Goal: Find specific page/section: Find specific page/section

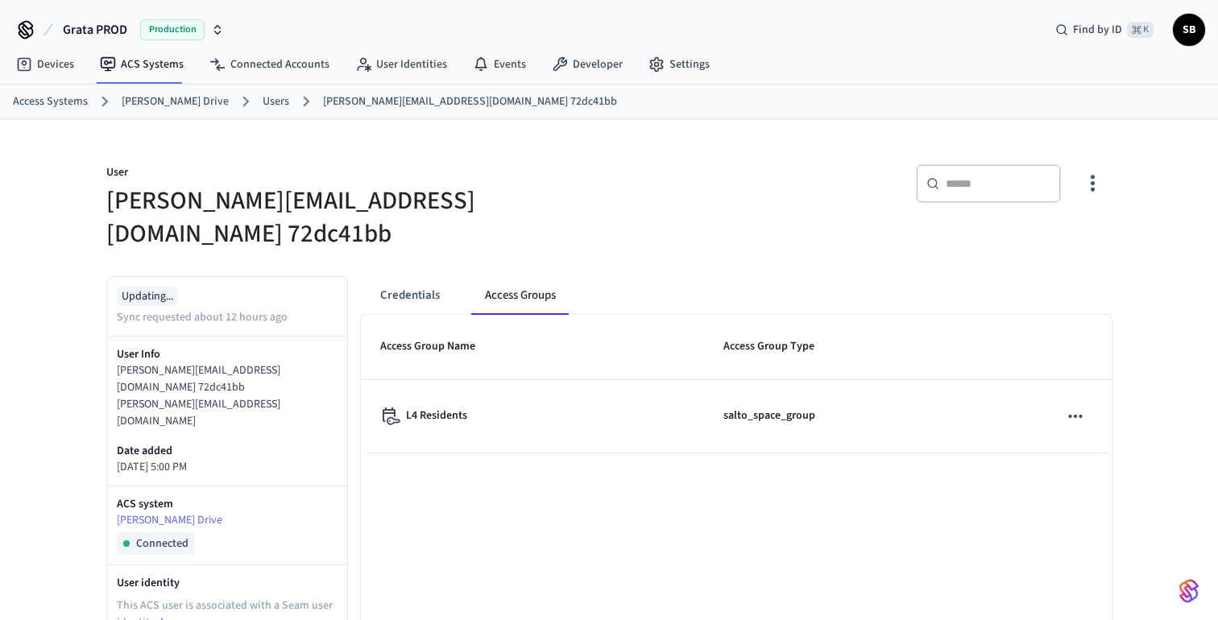
click at [185, 99] on link "[PERSON_NAME] Drive" at bounding box center [175, 101] width 107 height 17
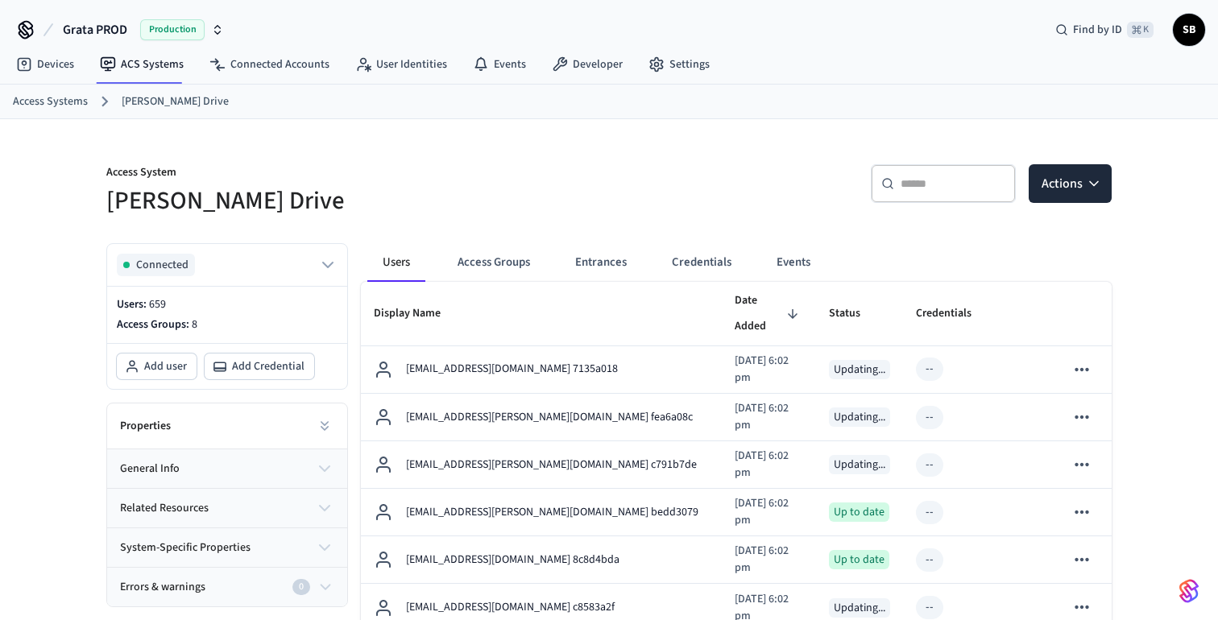
click at [935, 185] on input "text" at bounding box center [953, 184] width 105 height 16
paste input "**********"
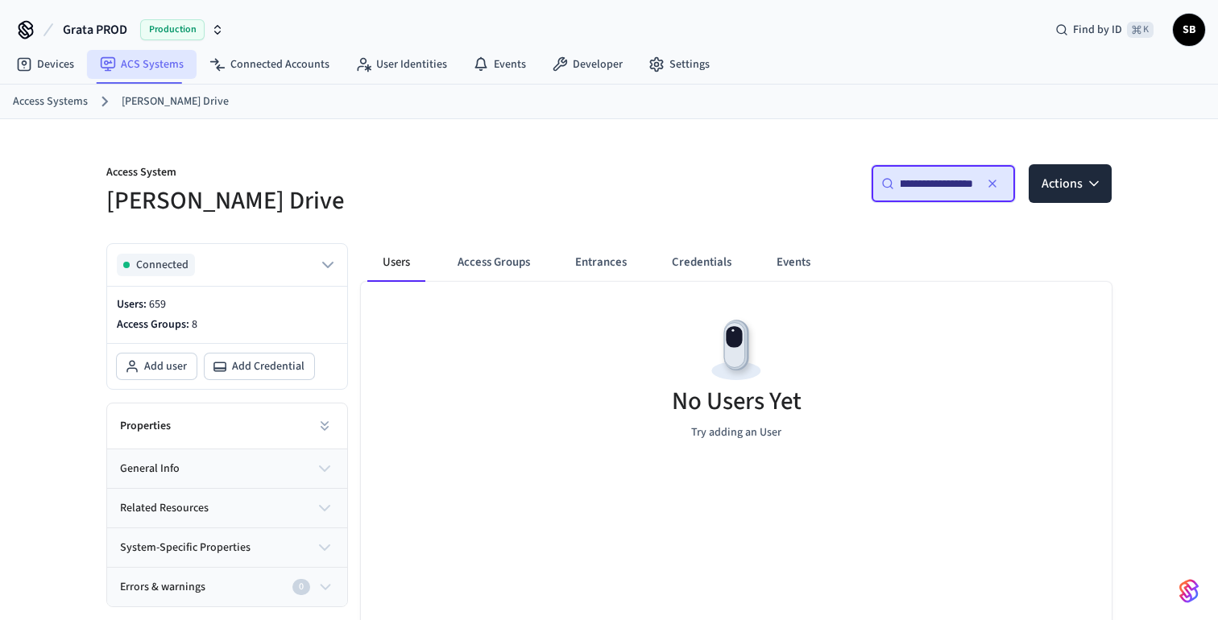
type input "**********"
click at [136, 60] on link "ACS Systems" at bounding box center [142, 64] width 110 height 29
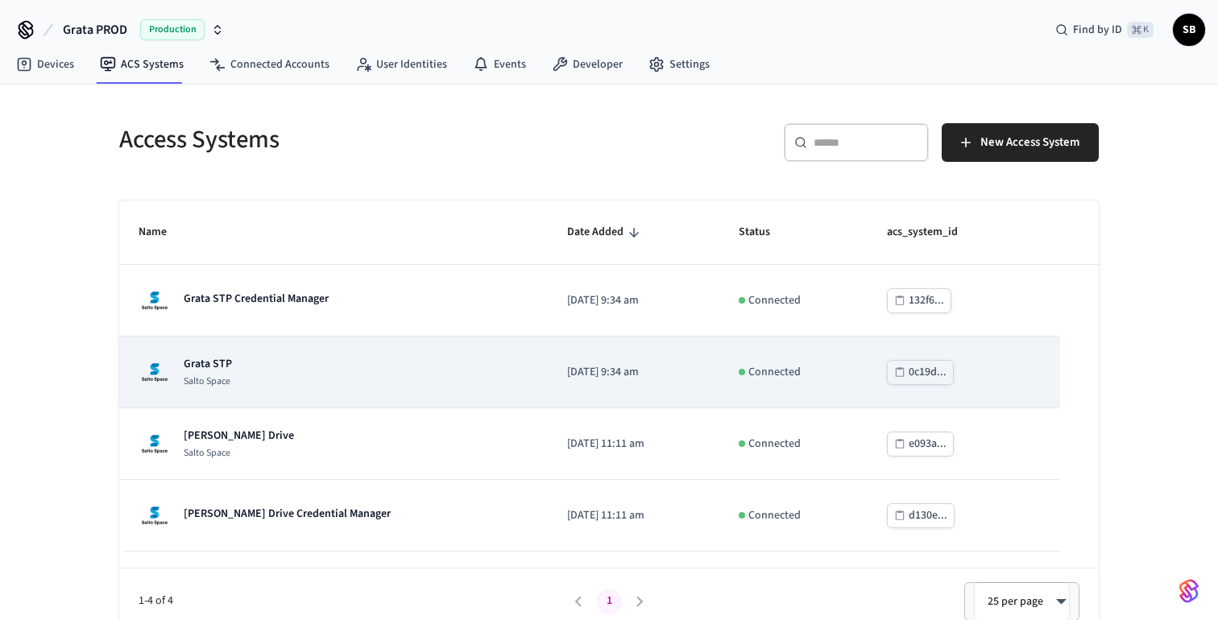
click at [224, 377] on p "Salto Space" at bounding box center [208, 381] width 48 height 13
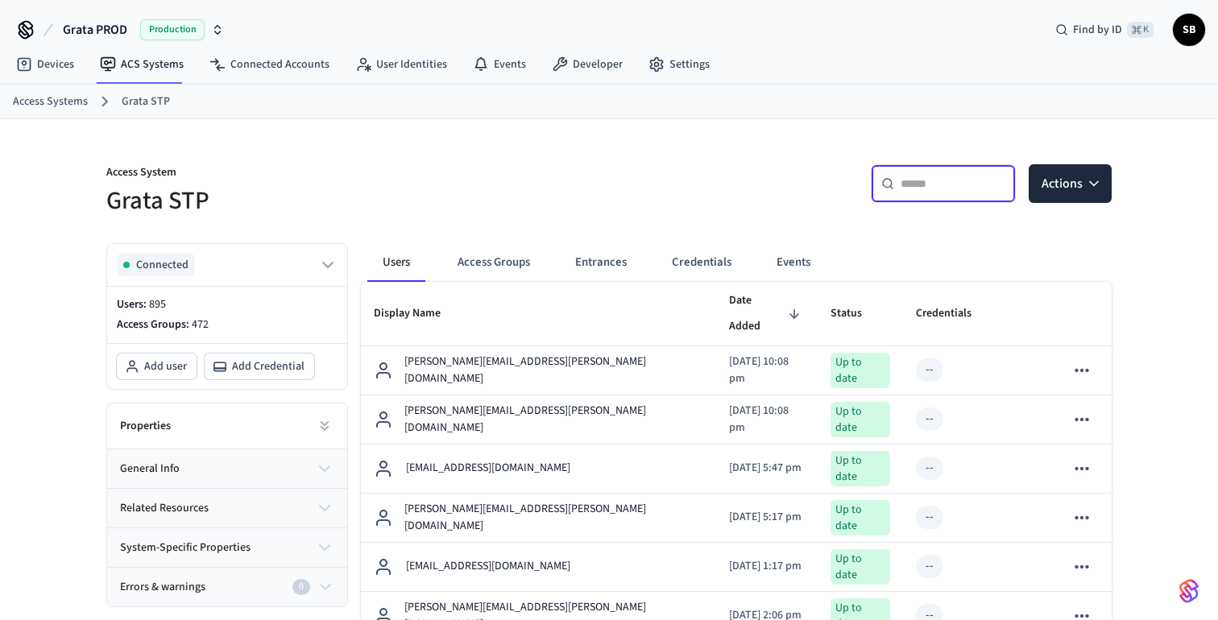
click at [940, 181] on input "text" at bounding box center [953, 184] width 105 height 16
paste input "**********"
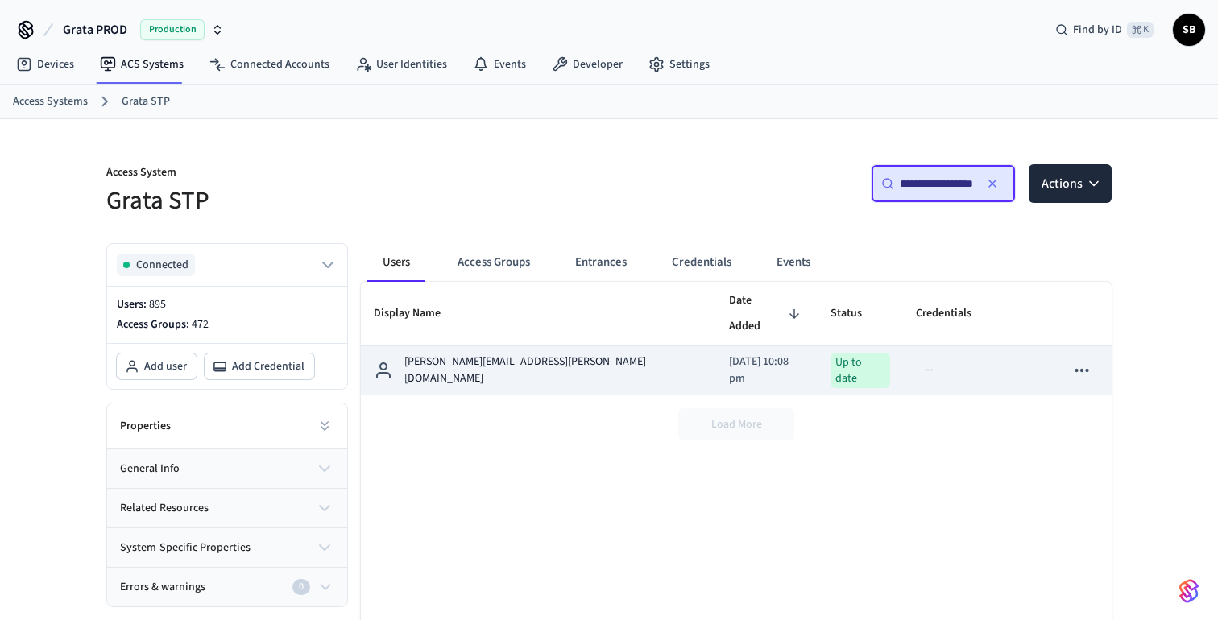
type input "**********"
click at [513, 354] on p "[PERSON_NAME][EMAIL_ADDRESS][PERSON_NAME][DOMAIN_NAME]" at bounding box center [553, 371] width 299 height 34
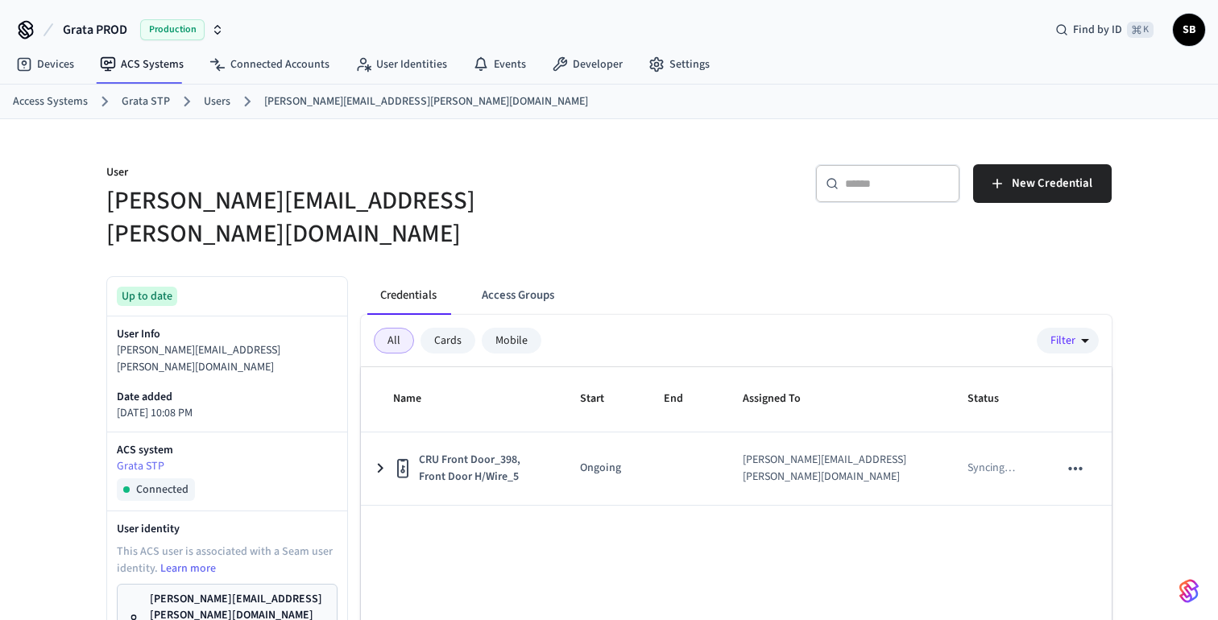
click at [534, 276] on button "Access Groups" at bounding box center [518, 295] width 98 height 39
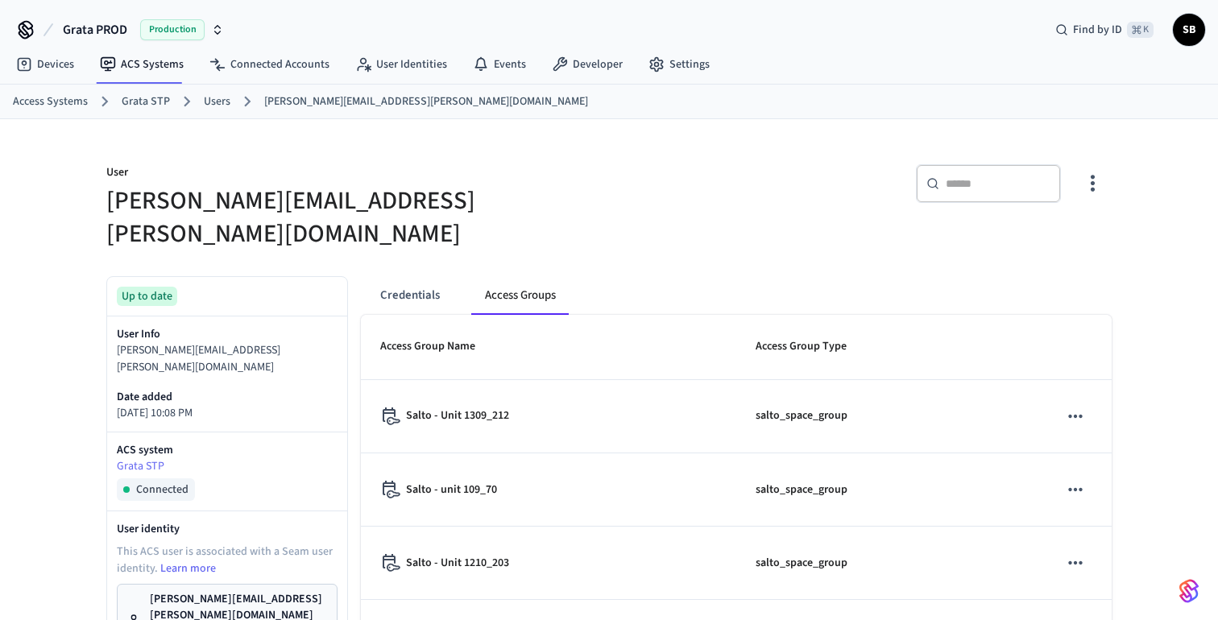
click at [209, 102] on link "Users" at bounding box center [217, 101] width 27 height 17
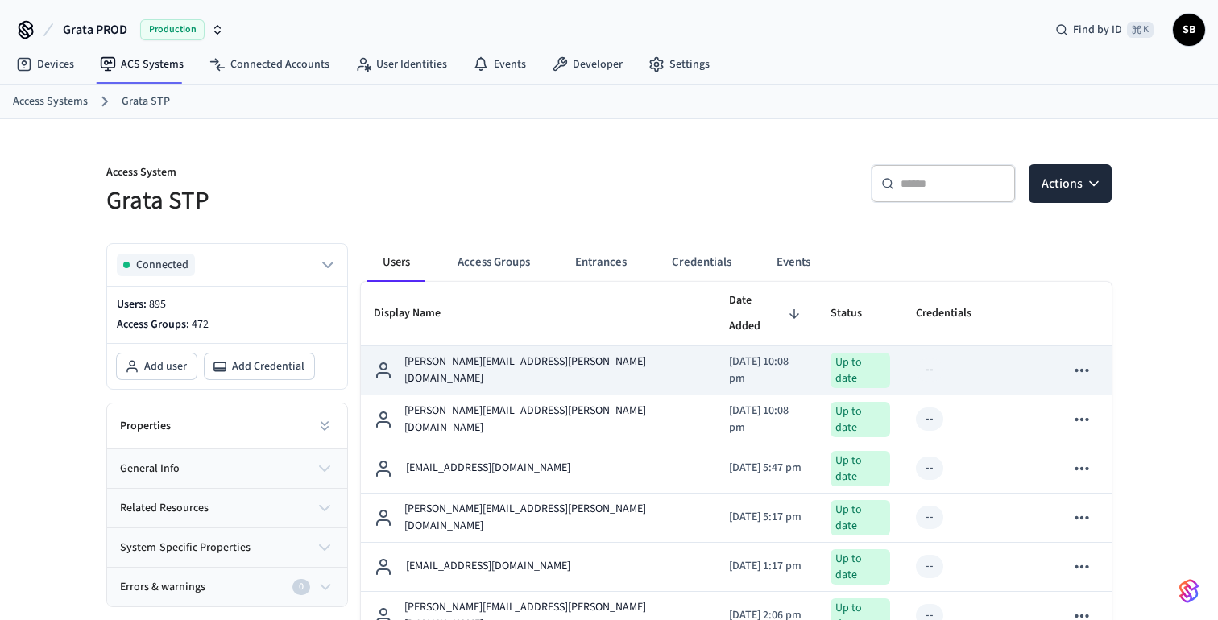
click at [472, 355] on p "[PERSON_NAME][EMAIL_ADDRESS][PERSON_NAME][DOMAIN_NAME]" at bounding box center [553, 371] width 299 height 34
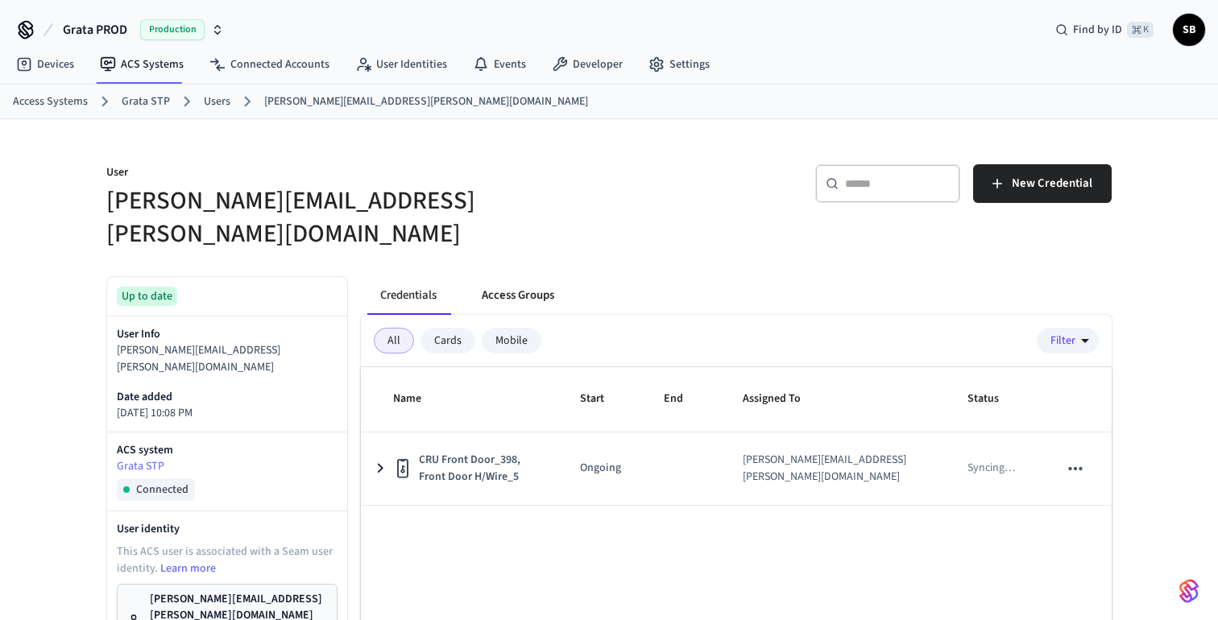
click at [529, 276] on button "Access Groups" at bounding box center [518, 295] width 98 height 39
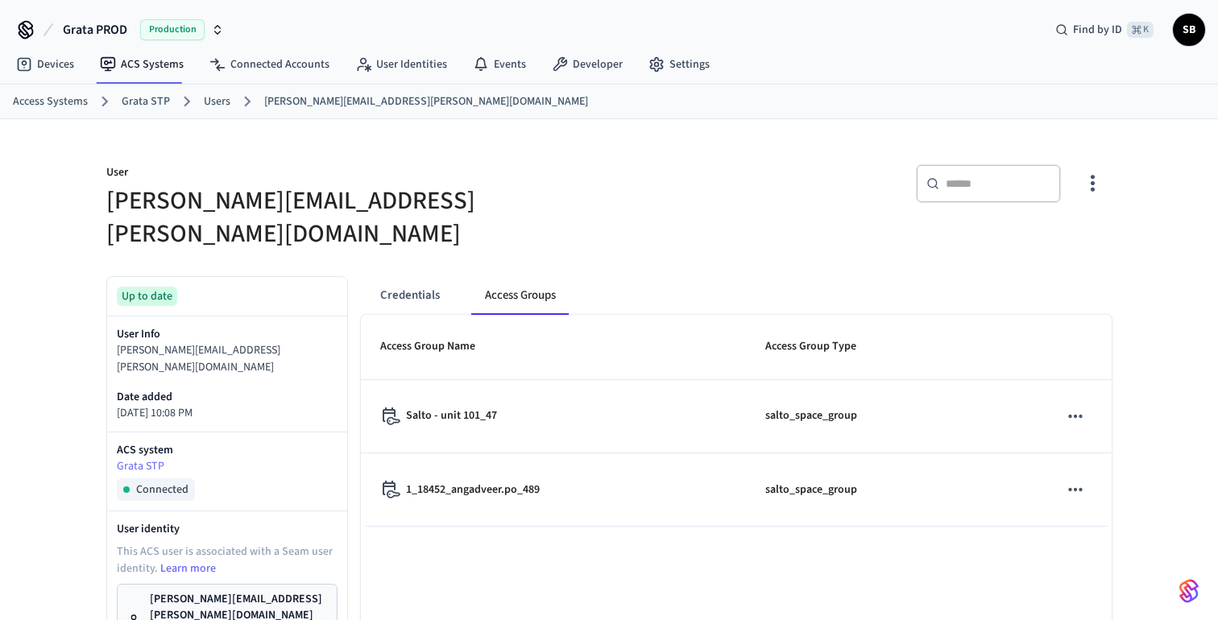
click at [214, 101] on link "Users" at bounding box center [217, 101] width 27 height 17
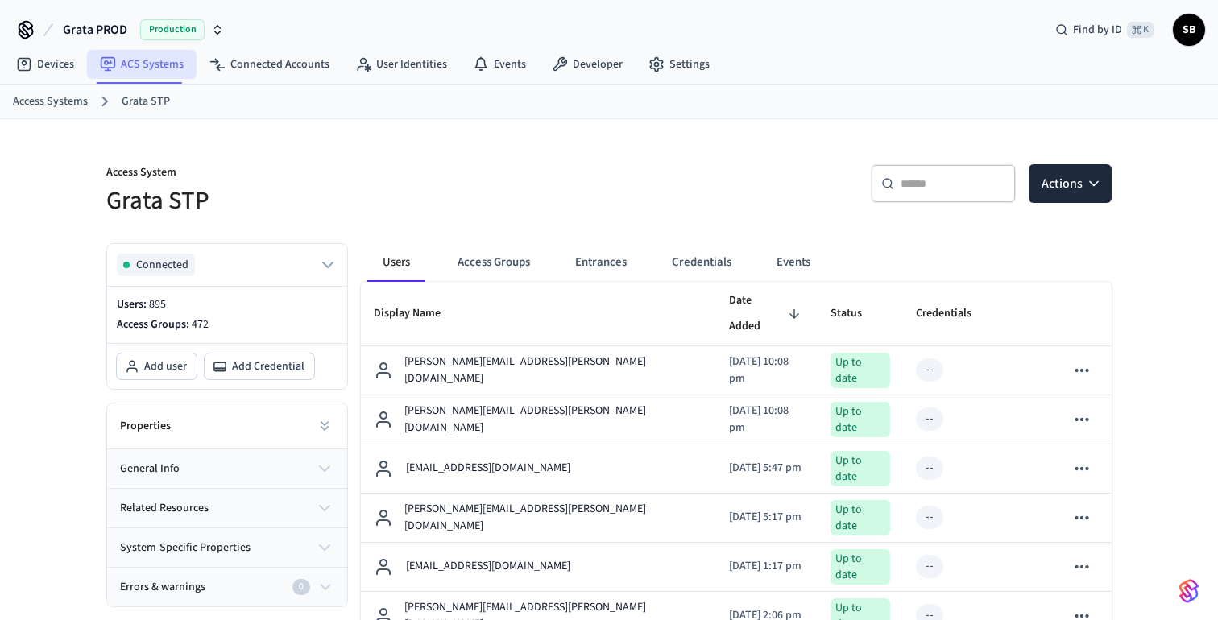
click at [149, 67] on link "ACS Systems" at bounding box center [142, 64] width 110 height 29
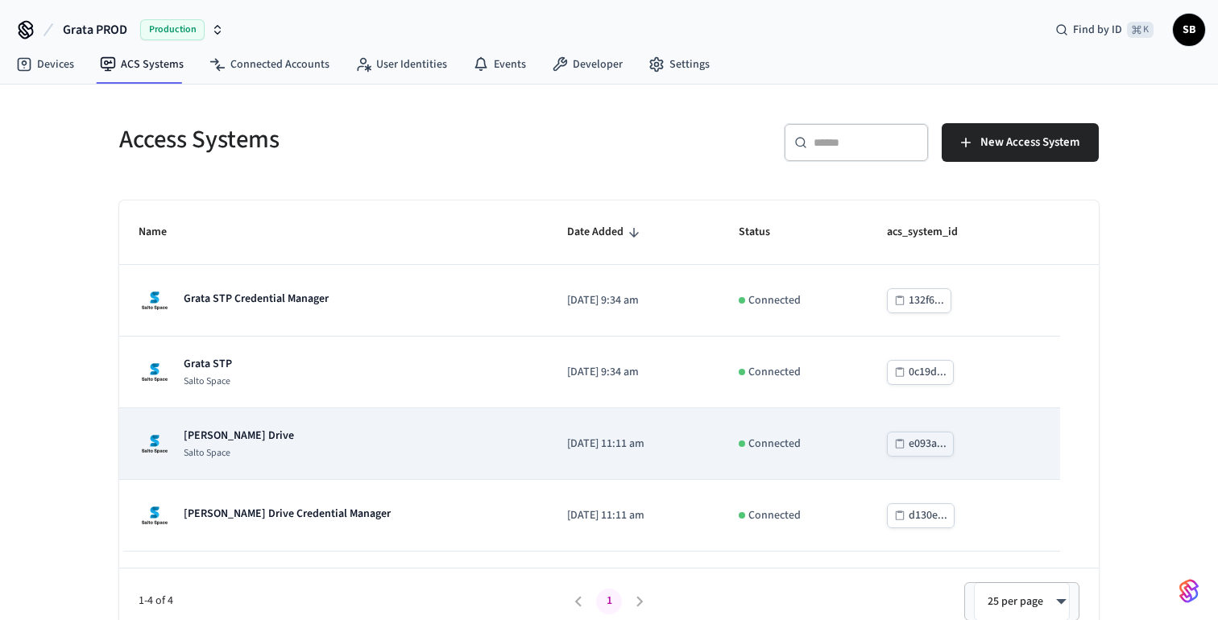
click at [250, 442] on p "[PERSON_NAME] Drive" at bounding box center [239, 436] width 110 height 16
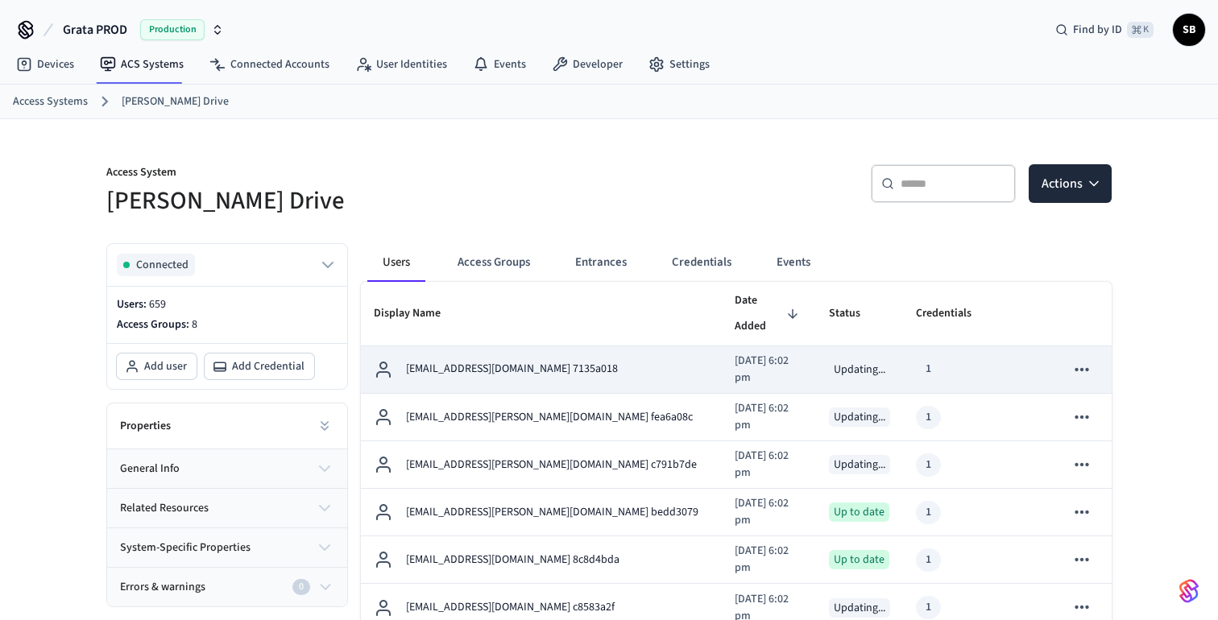
click at [514, 361] on p "[EMAIL_ADDRESS][DOMAIN_NAME] 7135a018" at bounding box center [512, 369] width 212 height 17
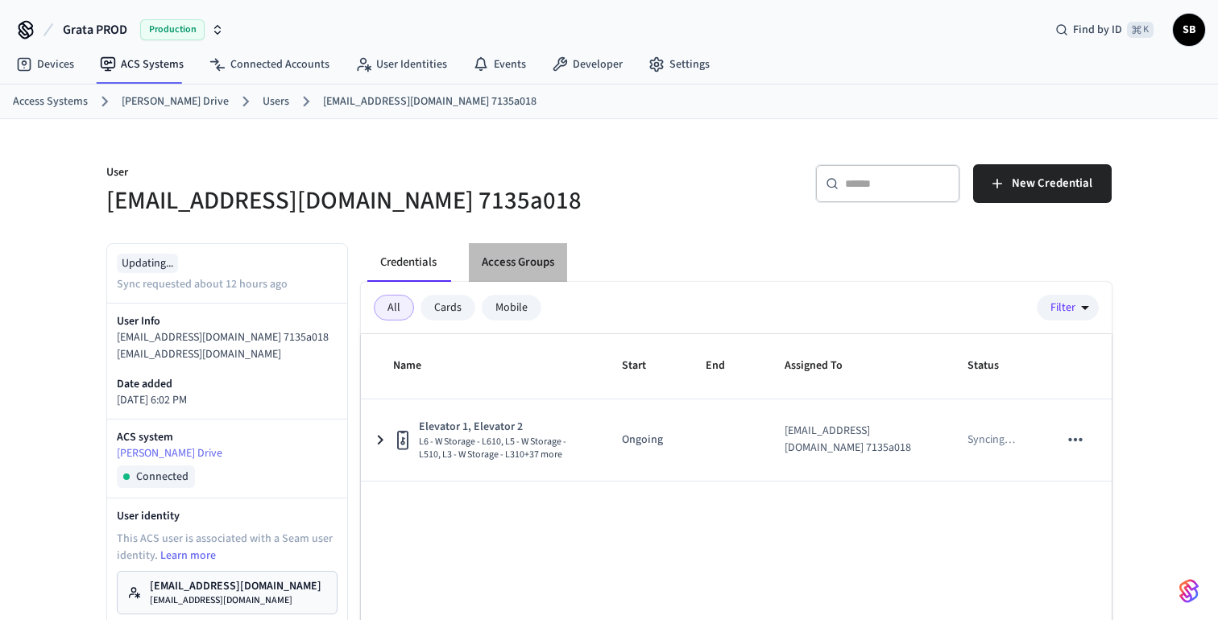
click at [535, 267] on button "Access Groups" at bounding box center [518, 262] width 98 height 39
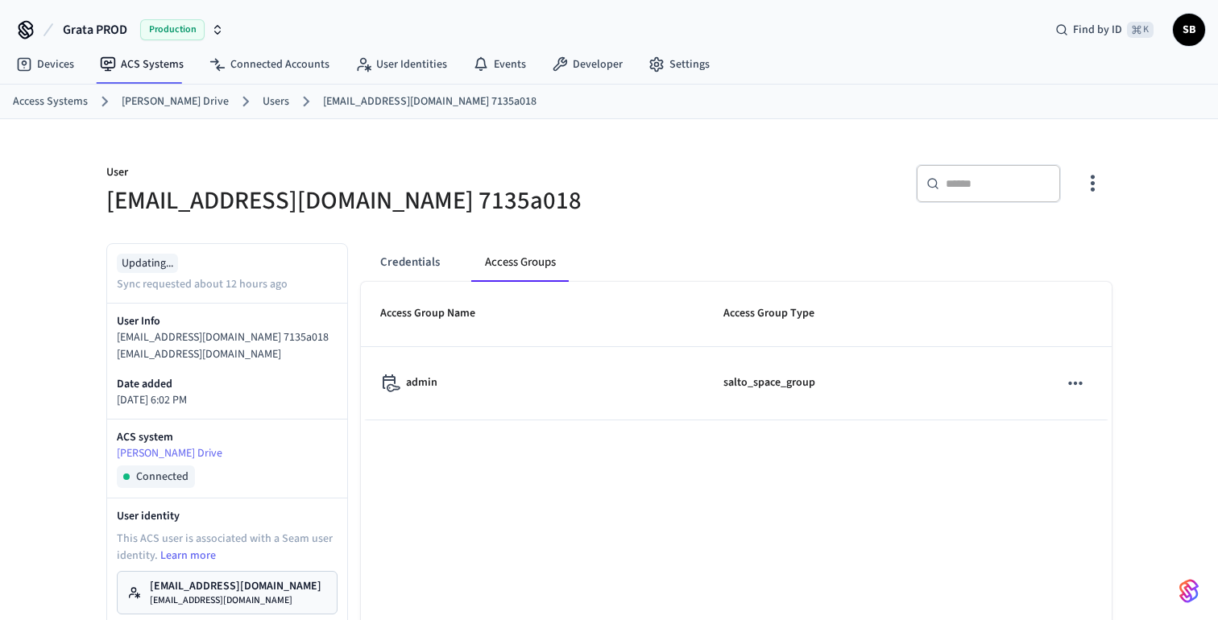
click at [263, 105] on link "Users" at bounding box center [276, 101] width 27 height 17
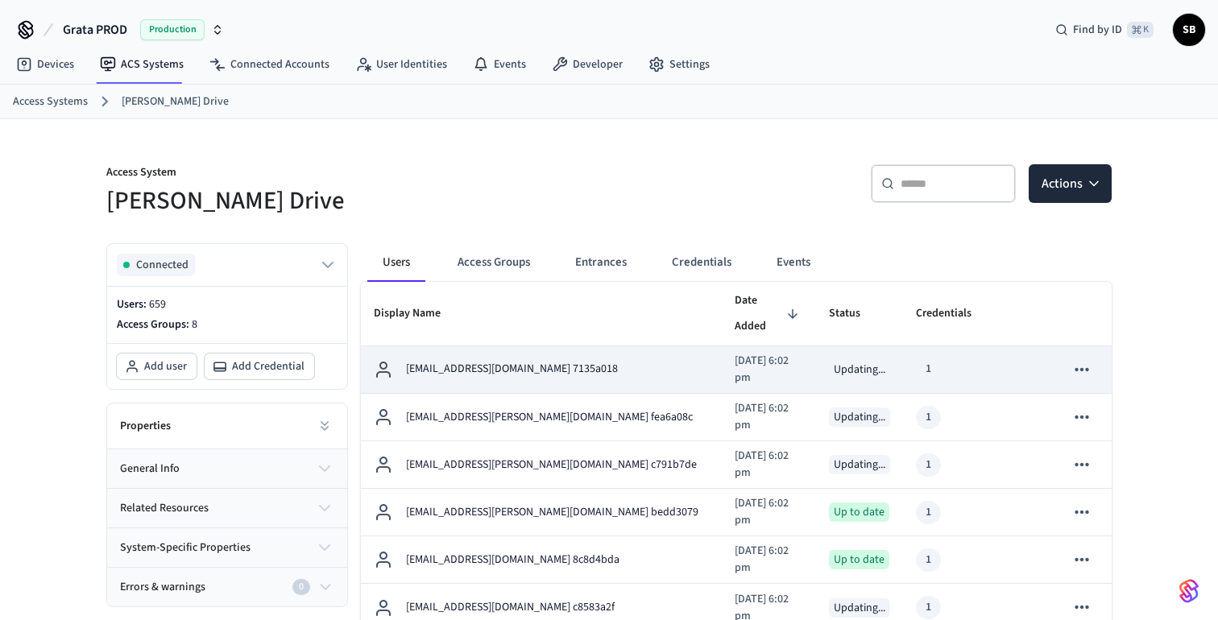
click at [497, 361] on p "[EMAIL_ADDRESS][DOMAIN_NAME] 7135a018" at bounding box center [512, 369] width 212 height 17
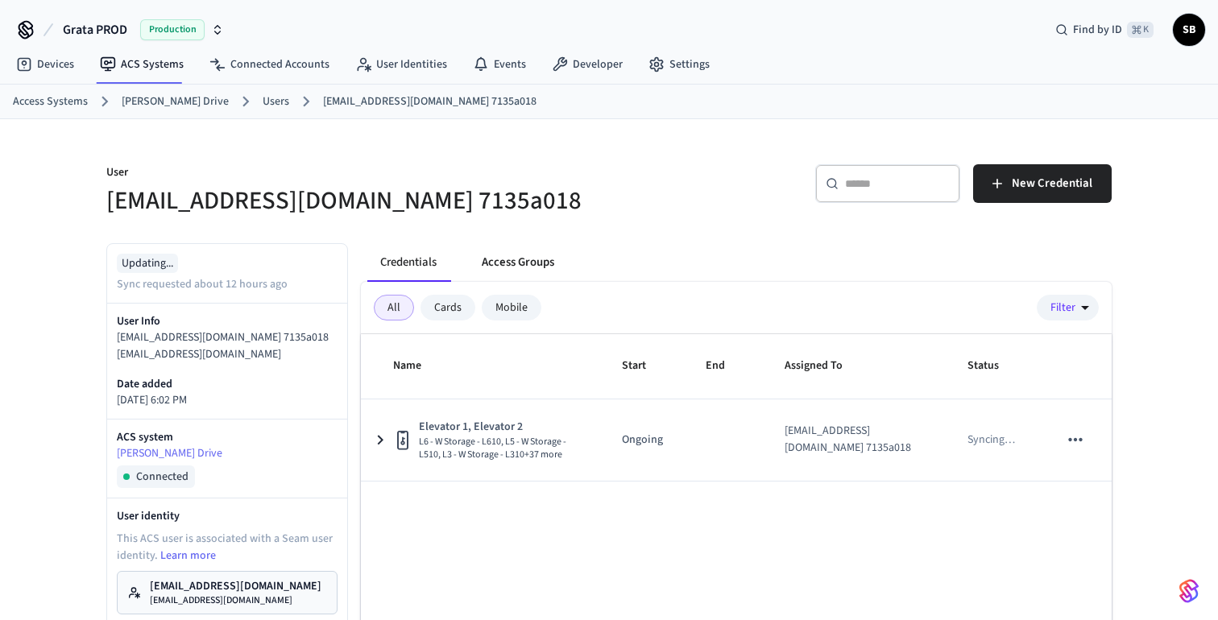
click at [516, 265] on button "Access Groups" at bounding box center [518, 262] width 98 height 39
